Goal: Task Accomplishment & Management: Manage account settings

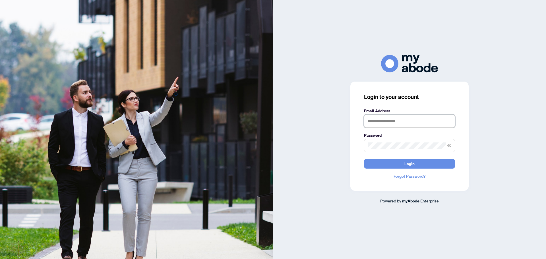
click at [409, 121] on input "text" at bounding box center [409, 121] width 91 height 13
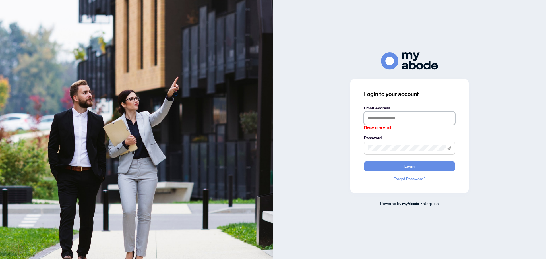
click at [389, 111] on div "Email Address Please enter email" at bounding box center [409, 117] width 91 height 25
click at [389, 117] on input "text" at bounding box center [409, 118] width 91 height 13
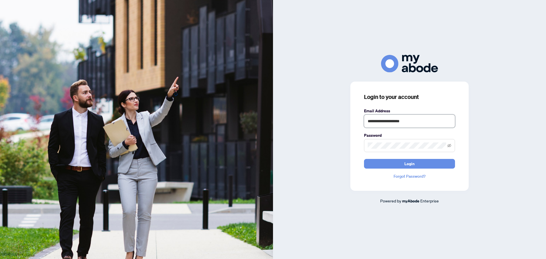
type input "**********"
click at [364, 159] on button "Login" at bounding box center [409, 164] width 91 height 10
click at [284, 142] on div "**********" at bounding box center [409, 129] width 273 height 149
click at [364, 159] on button "Login" at bounding box center [409, 164] width 91 height 10
click at [249, 149] on div "**********" at bounding box center [273, 129] width 546 height 259
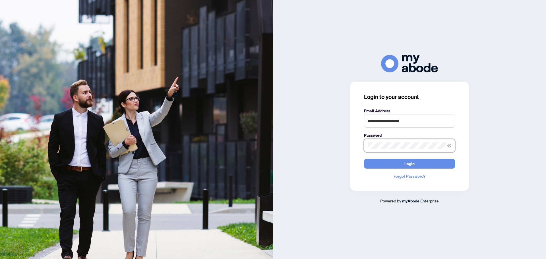
click at [364, 159] on button "Login" at bounding box center [409, 164] width 91 height 10
click at [409, 124] on input "**********" at bounding box center [409, 121] width 91 height 13
drag, startPoint x: 349, startPoint y: 126, endPoint x: 280, endPoint y: 135, distance: 69.7
click at [280, 135] on div "**********" at bounding box center [409, 129] width 273 height 149
click at [415, 178] on link "Forgot Password?" at bounding box center [409, 176] width 91 height 6
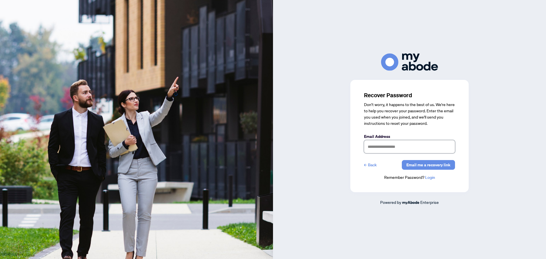
drag, startPoint x: 395, startPoint y: 148, endPoint x: 394, endPoint y: 150, distance: 2.9
click at [395, 148] on input "text" at bounding box center [409, 146] width 91 height 13
type input "**********"
click at [433, 167] on span "Email me a recovery link" at bounding box center [428, 164] width 44 height 9
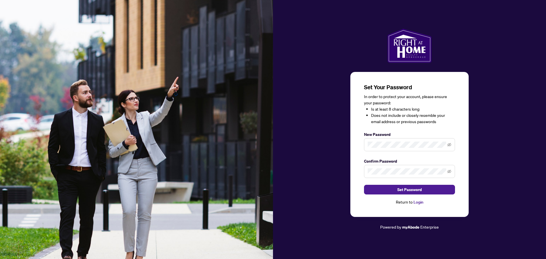
drag, startPoint x: 319, startPoint y: 157, endPoint x: 406, endPoint y: 141, distance: 88.7
click at [319, 157] on div "Set Your Password In order to protect your account, please ensure your password…" at bounding box center [409, 130] width 273 height 202
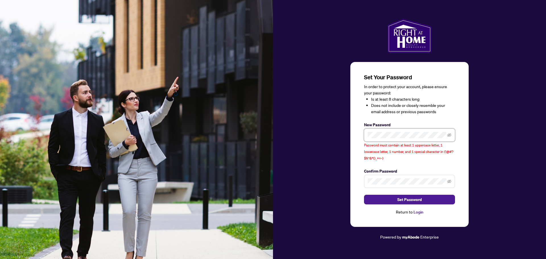
click at [258, 135] on div "Set Your Password In order to protect your account, please ensure your password…" at bounding box center [273, 129] width 546 height 259
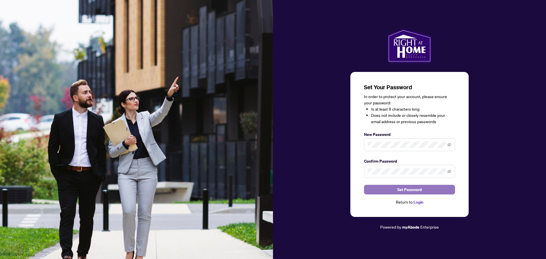
click at [386, 191] on button "Set Password" at bounding box center [409, 190] width 91 height 10
click at [434, 189] on button "Set Password" at bounding box center [409, 190] width 91 height 10
click at [489, 162] on div "Set Your Password In order to protect your account, please ensure your password…" at bounding box center [409, 130] width 273 height 202
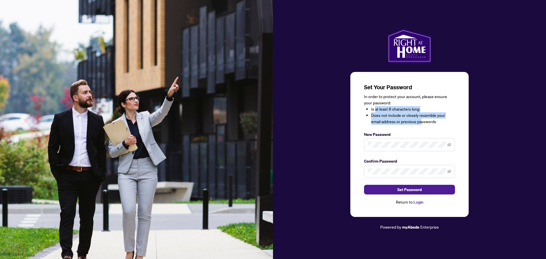
drag, startPoint x: 422, startPoint y: 121, endPoint x: 375, endPoint y: 109, distance: 48.6
click at [375, 109] on ul "Is at least 8 characters long Does not include or closely resemble your email a…" at bounding box center [409, 115] width 91 height 19
drag, startPoint x: 440, startPoint y: 121, endPoint x: 394, endPoint y: 154, distance: 56.3
click at [439, 122] on li "Does not include or closely resemble your email address or previous passwords" at bounding box center [413, 118] width 84 height 13
click at [317, 144] on div "Set Your Password In order to protect your account, please ensure your password…" at bounding box center [409, 130] width 273 height 202
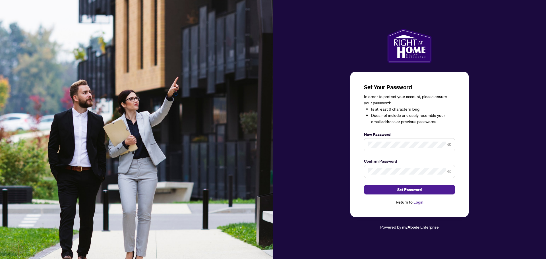
click at [452, 142] on span at bounding box center [409, 144] width 91 height 13
click at [447, 146] on icon "eye-invisible" at bounding box center [449, 145] width 4 height 4
click at [447, 172] on icon "eye-invisible" at bounding box center [449, 171] width 4 height 4
click at [306, 143] on div "Set Your Password In order to protect your account, please ensure your password…" at bounding box center [409, 130] width 273 height 202
click at [411, 188] on span "Set Password" at bounding box center [409, 189] width 24 height 9
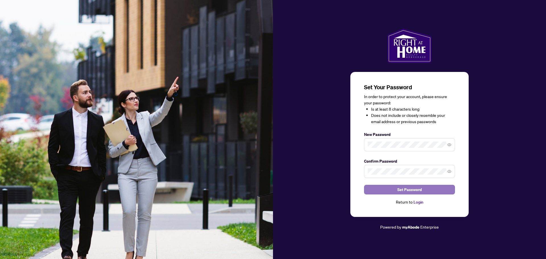
click at [423, 191] on button "Set Password" at bounding box center [409, 190] width 91 height 10
click at [272, 148] on div "Set Your Password In order to protect your account, please ensure your password…" at bounding box center [273, 129] width 546 height 259
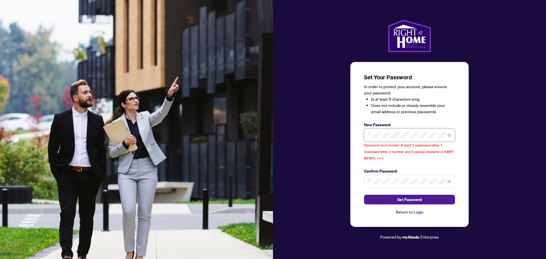
click at [301, 135] on div "Set Your Password In order to protect your account, please ensure your password…" at bounding box center [409, 129] width 273 height 221
click at [424, 200] on button "Set Password" at bounding box center [409, 200] width 91 height 10
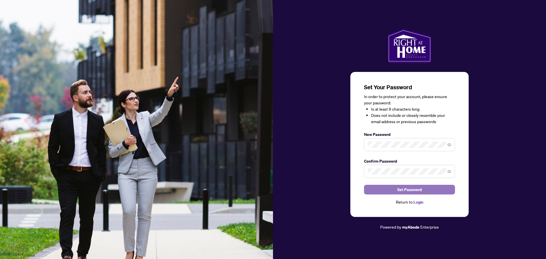
click at [407, 190] on span "Set Password" at bounding box center [409, 189] width 24 height 9
click at [401, 187] on span "Set Password" at bounding box center [409, 189] width 24 height 9
click at [422, 145] on div "Set Your Password In order to protect your account, please ensure your password…" at bounding box center [409, 144] width 118 height 145
drag, startPoint x: 362, startPoint y: 146, endPoint x: 358, endPoint y: 173, distance: 27.9
click at [353, 174] on div "Set Your Password In order to protect your account, please ensure your password…" at bounding box center [409, 144] width 118 height 145
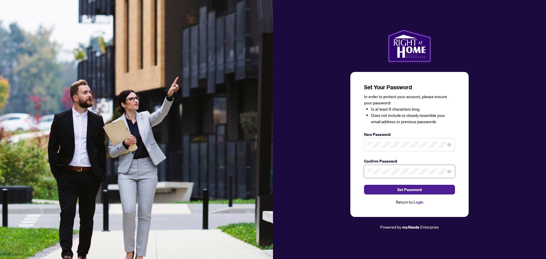
click at [342, 176] on div "Set Your Password In order to protect your account, please ensure your password…" at bounding box center [409, 130] width 273 height 202
click at [387, 144] on span at bounding box center [409, 144] width 91 height 13
drag, startPoint x: 393, startPoint y: 141, endPoint x: 320, endPoint y: 147, distance: 72.6
click at [300, 147] on div "Set Your Password In order to protect your account, please ensure your password…" at bounding box center [409, 130] width 273 height 202
click at [407, 186] on span "Set Password" at bounding box center [409, 189] width 24 height 9
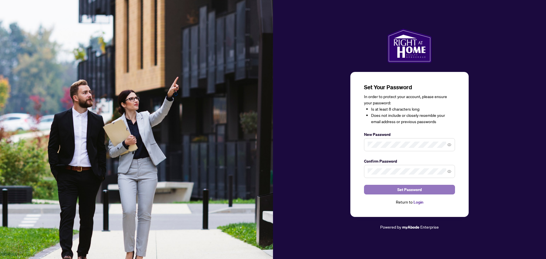
click at [429, 188] on button "Set Password" at bounding box center [409, 190] width 91 height 10
click at [430, 190] on button "Set Password" at bounding box center [409, 190] width 91 height 10
drag, startPoint x: 430, startPoint y: 190, endPoint x: 404, endPoint y: 187, distance: 26.3
click at [430, 192] on button "Set Password" at bounding box center [409, 190] width 91 height 10
click at [417, 191] on span "Set Password" at bounding box center [409, 189] width 24 height 9
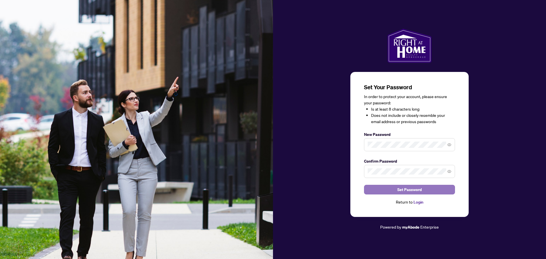
click at [413, 188] on span "Set Password" at bounding box center [409, 189] width 24 height 9
click at [421, 201] on link "Login" at bounding box center [418, 201] width 10 height 5
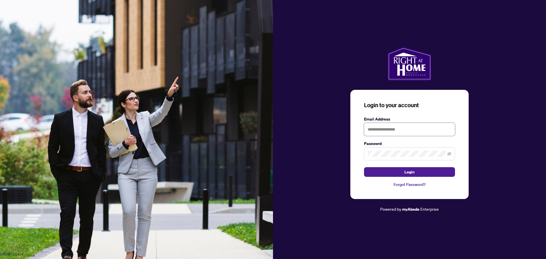
click at [393, 127] on input "text" at bounding box center [409, 129] width 91 height 13
click at [364, 167] on button "Login" at bounding box center [409, 172] width 91 height 10
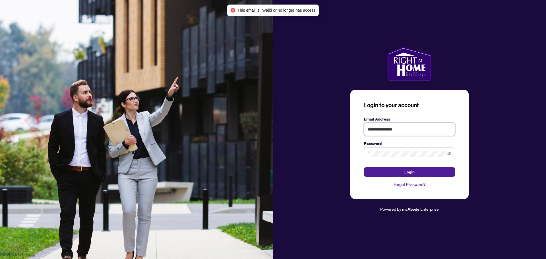
drag, startPoint x: 417, startPoint y: 130, endPoint x: 245, endPoint y: 127, distance: 171.9
click at [249, 128] on div "**********" at bounding box center [273, 129] width 546 height 259
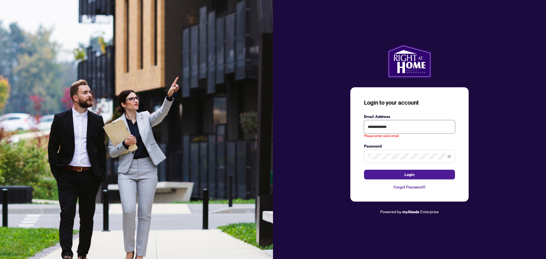
type input "**********"
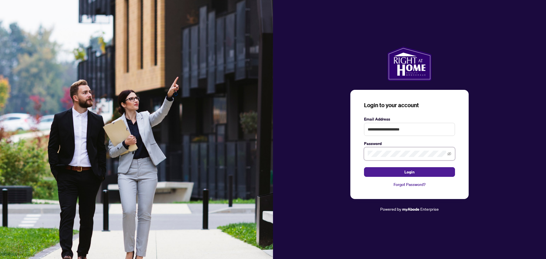
click at [297, 143] on div "**********" at bounding box center [409, 130] width 273 height 166
click at [417, 172] on button "Login" at bounding box center [409, 172] width 91 height 10
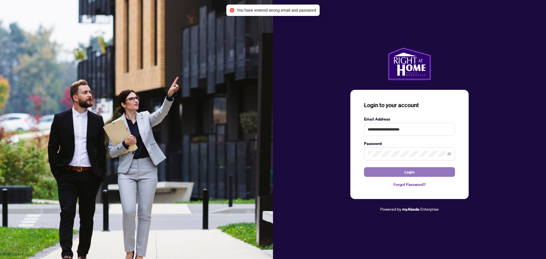
click at [390, 174] on button "Login" at bounding box center [409, 172] width 91 height 10
click at [449, 153] on icon "eye-invisible" at bounding box center [449, 153] width 4 height 3
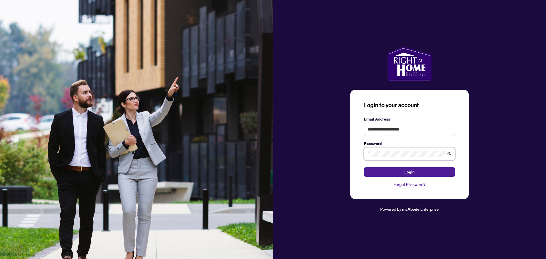
click at [364, 167] on button "Login" at bounding box center [409, 172] width 91 height 10
